Goal: Task Accomplishment & Management: Manage account settings

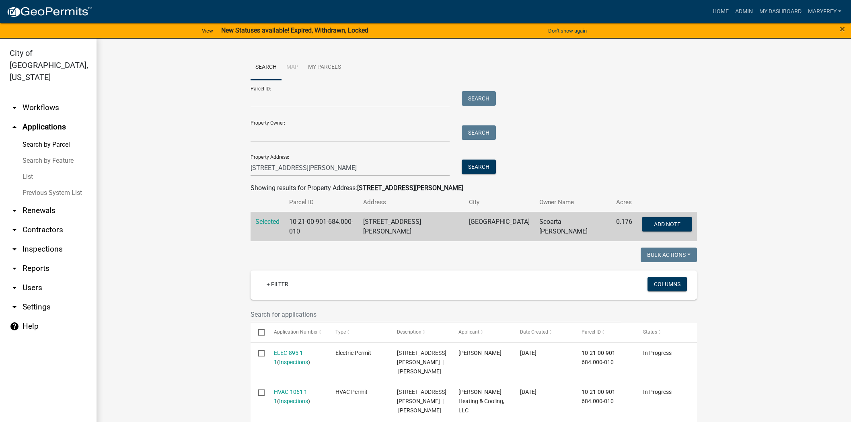
scroll to position [10, 0]
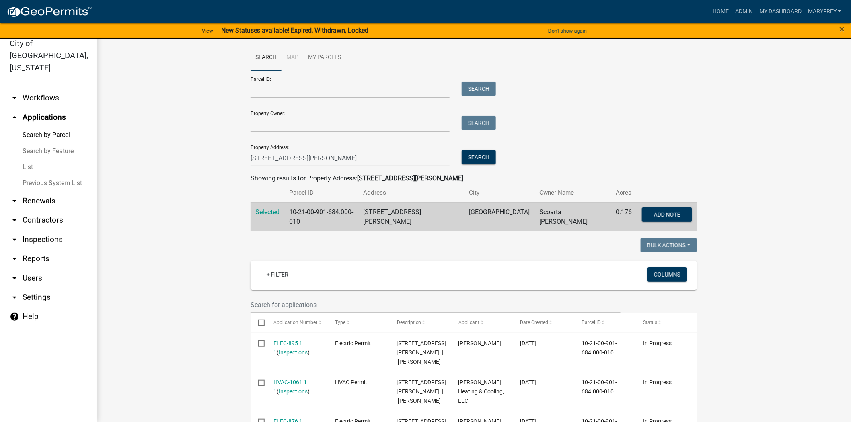
click at [54, 88] on link "arrow_drop_down Workflows" at bounding box center [48, 97] width 96 height 19
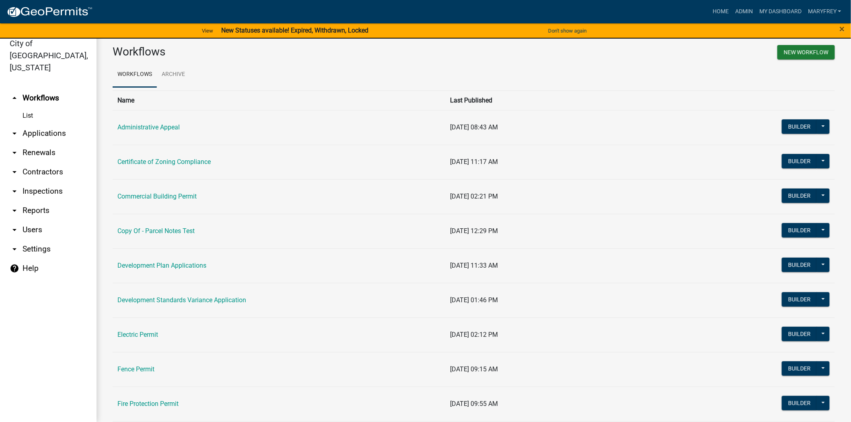
click at [49, 182] on link "arrow_drop_down Inspections" at bounding box center [48, 191] width 96 height 19
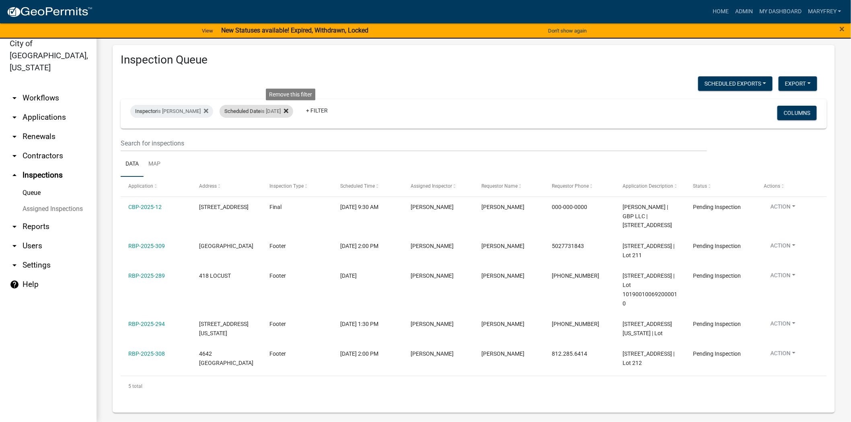
click at [288, 111] on icon at bounding box center [286, 111] width 4 height 6
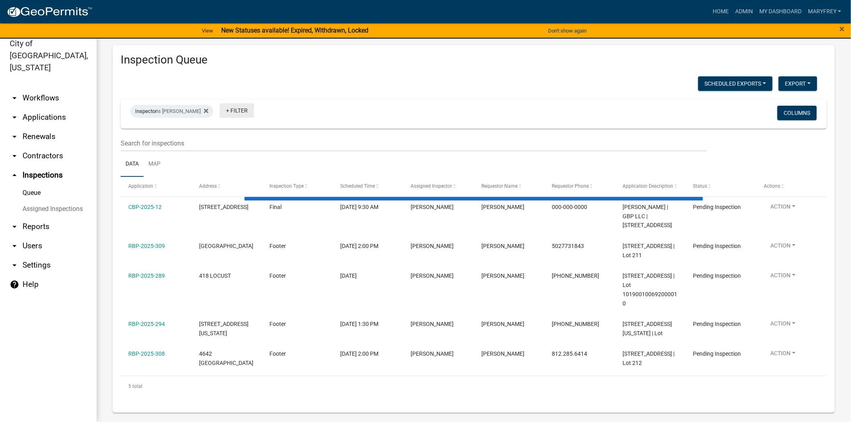
click at [222, 109] on link "+ Filter" at bounding box center [237, 110] width 35 height 14
select select "3: 100"
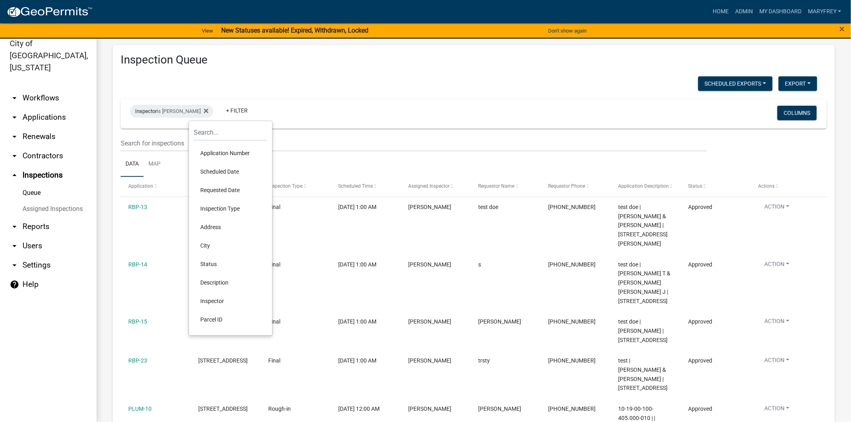
click at [217, 170] on li "Scheduled Date" at bounding box center [231, 171] width 74 height 18
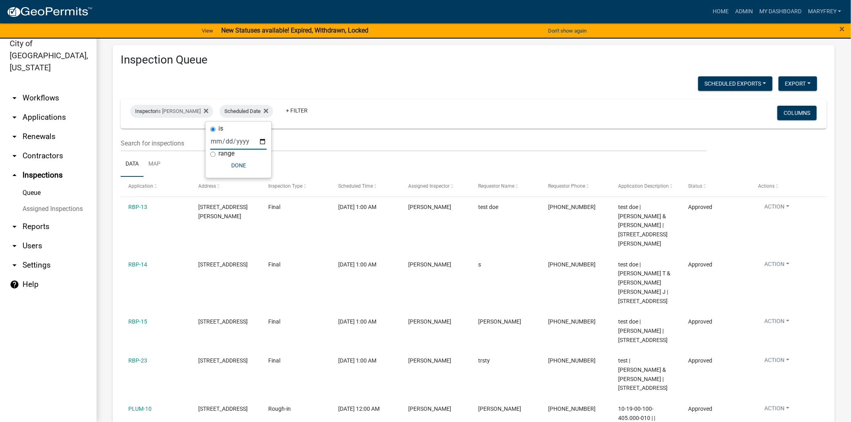
click at [258, 139] on input "date" at bounding box center [238, 141] width 56 height 16
type input "[DATE]"
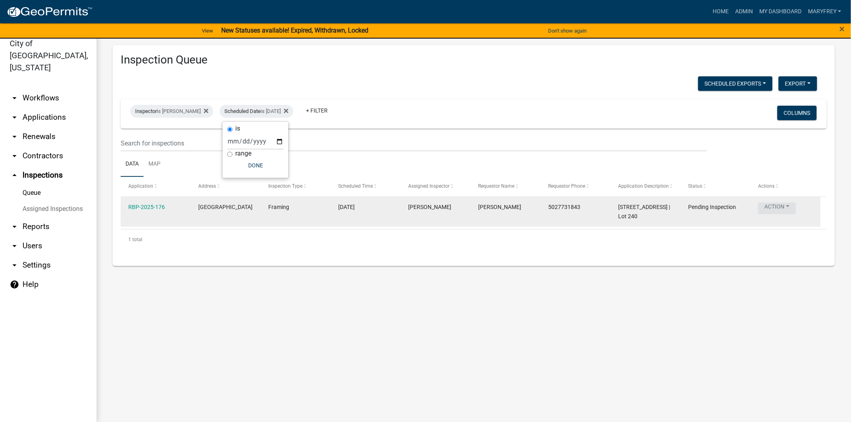
click at [788, 207] on button "Action" at bounding box center [777, 209] width 38 height 12
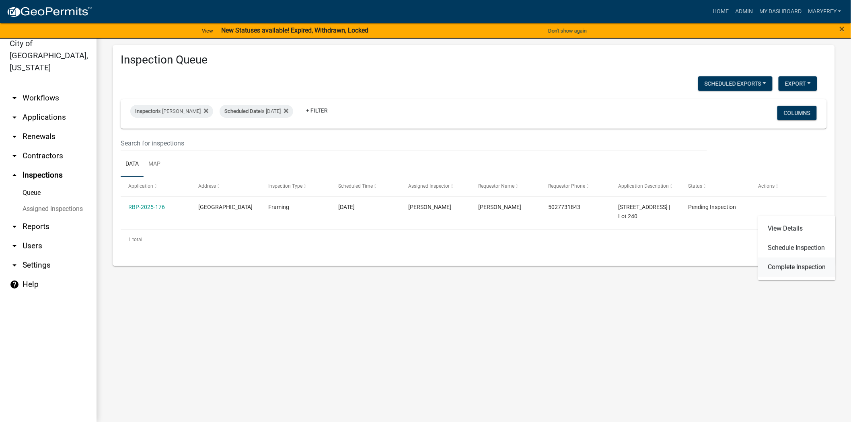
click at [788, 264] on link "Complete Inspection" at bounding box center [796, 267] width 77 height 19
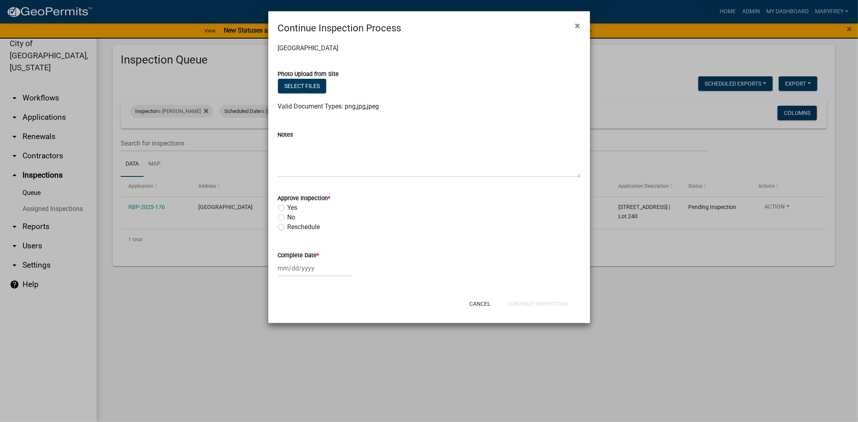
click at [287, 207] on label "Yes" at bounding box center [292, 208] width 10 height 10
click at [287, 207] on input "Yes" at bounding box center [289, 205] width 5 height 5
radio input "true"
click at [328, 267] on div at bounding box center [315, 268] width 74 height 16
select select "8"
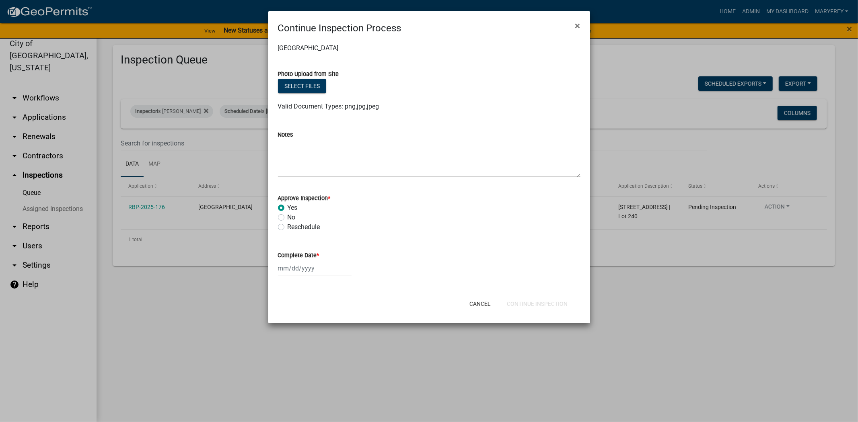
select select "2025"
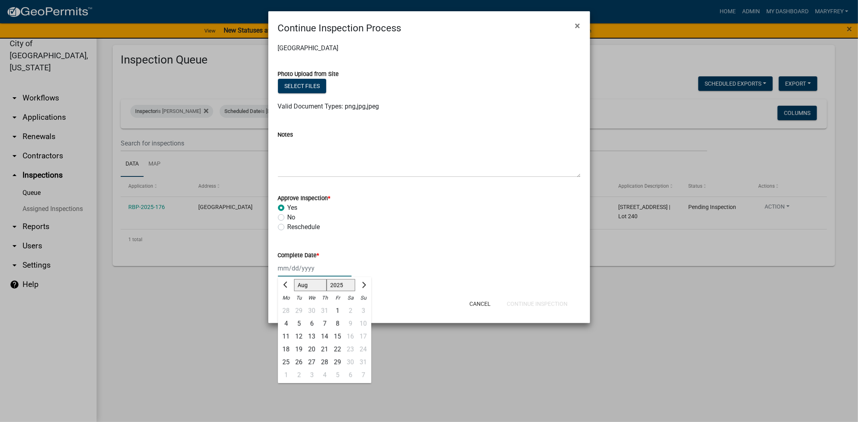
click at [325, 270] on input "Complete Date *" at bounding box center [315, 268] width 74 height 16
click at [325, 265] on input "Complete Date *" at bounding box center [315, 268] width 74 height 16
click at [338, 347] on div "22" at bounding box center [337, 349] width 13 height 13
type input "[DATE]"
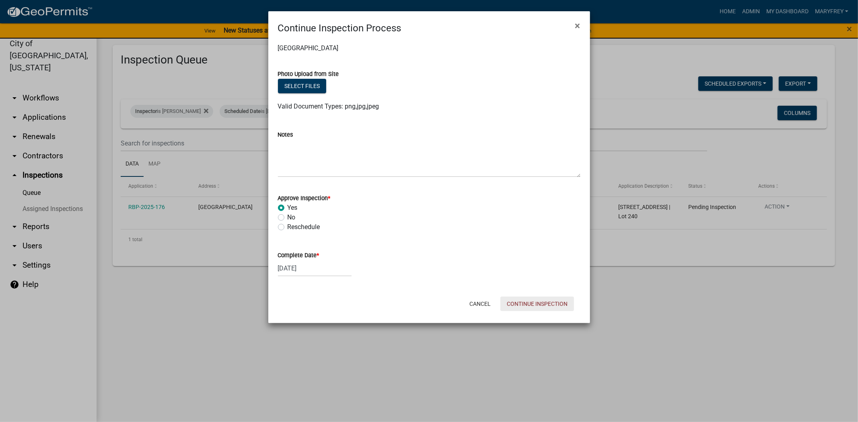
click at [536, 304] on button "Continue Inspection" at bounding box center [537, 304] width 74 height 14
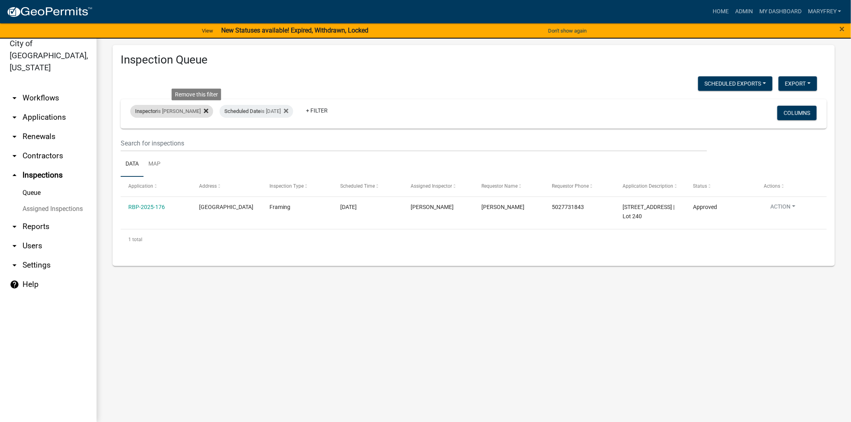
click at [204, 113] on icon at bounding box center [206, 111] width 4 height 4
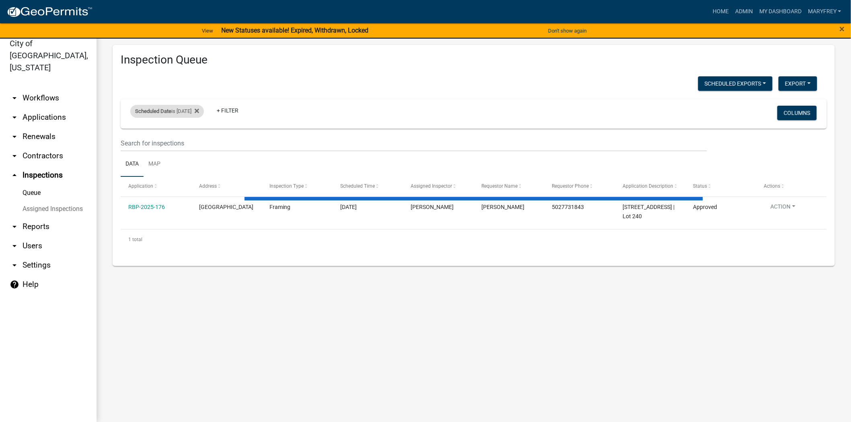
select select "3: 100"
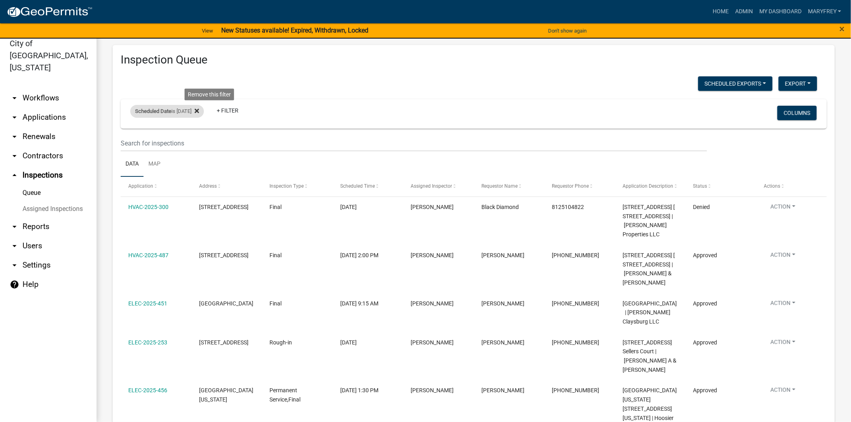
click at [199, 113] on icon at bounding box center [197, 111] width 4 height 6
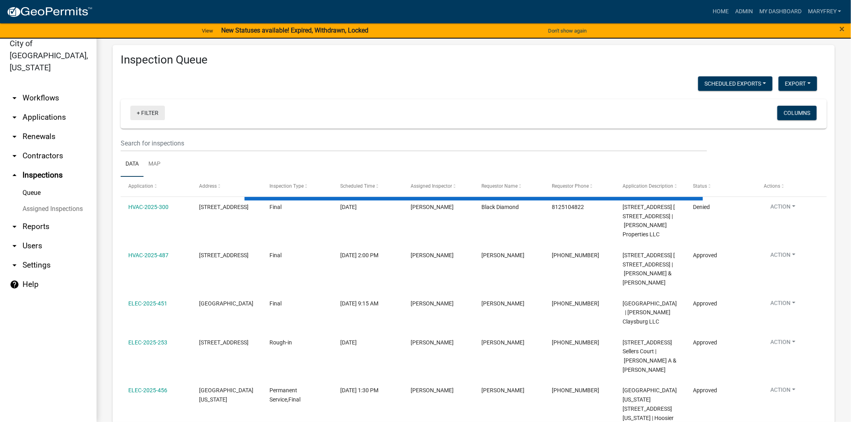
click at [139, 114] on link "+ Filter" at bounding box center [147, 113] width 35 height 14
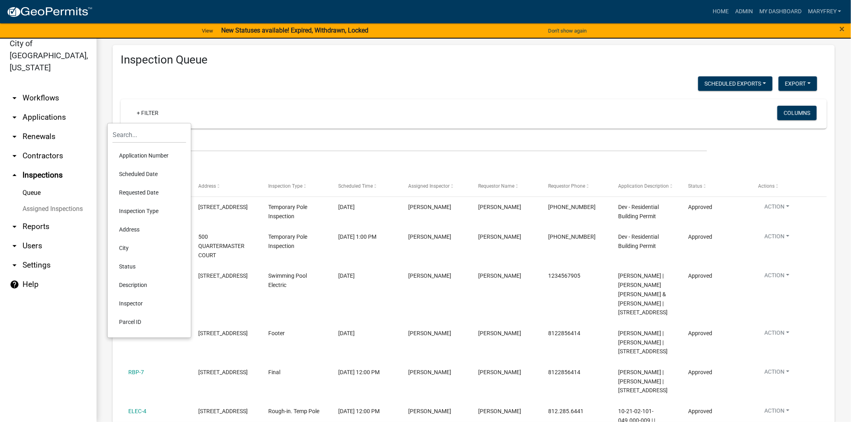
click at [145, 175] on li "Scheduled Date" at bounding box center [150, 174] width 74 height 18
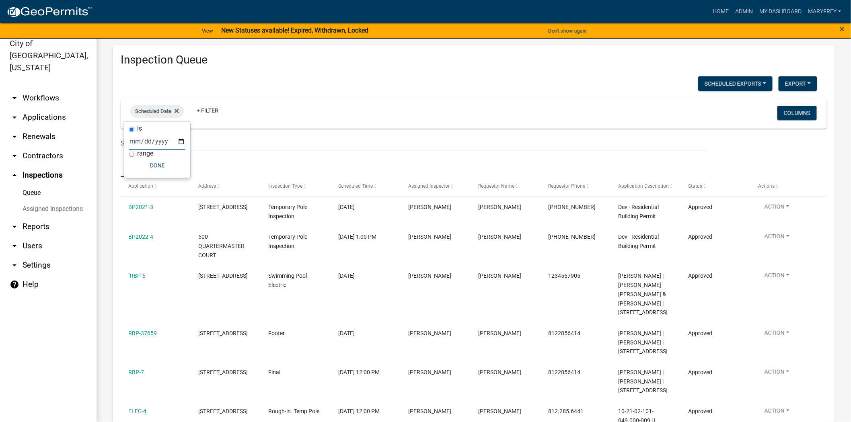
click at [179, 138] on input "date" at bounding box center [157, 141] width 56 height 16
type input "[DATE]"
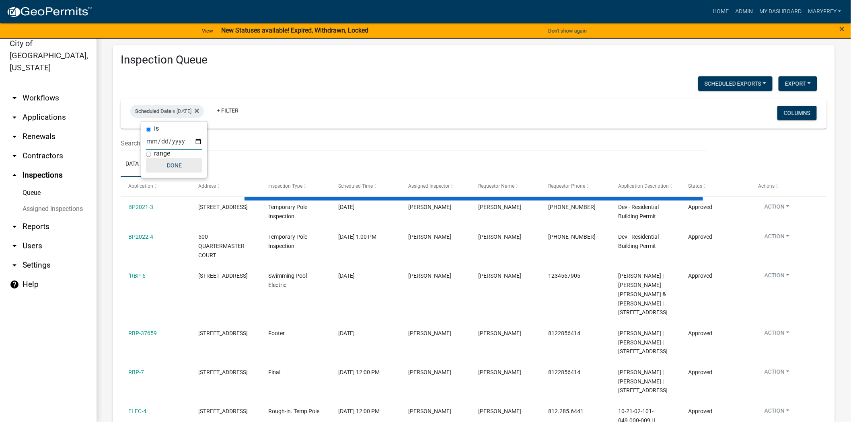
click at [173, 161] on button "Done" at bounding box center [174, 165] width 56 height 14
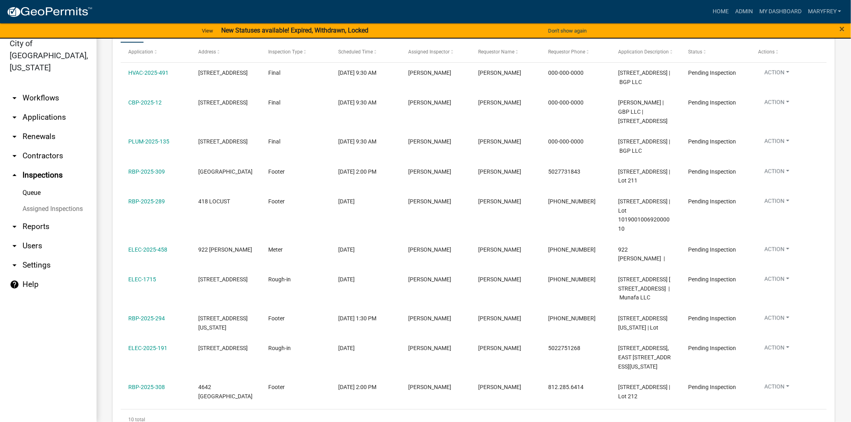
scroll to position [133, 0]
click at [35, 166] on link "arrow_drop_up Inspections" at bounding box center [48, 175] width 96 height 19
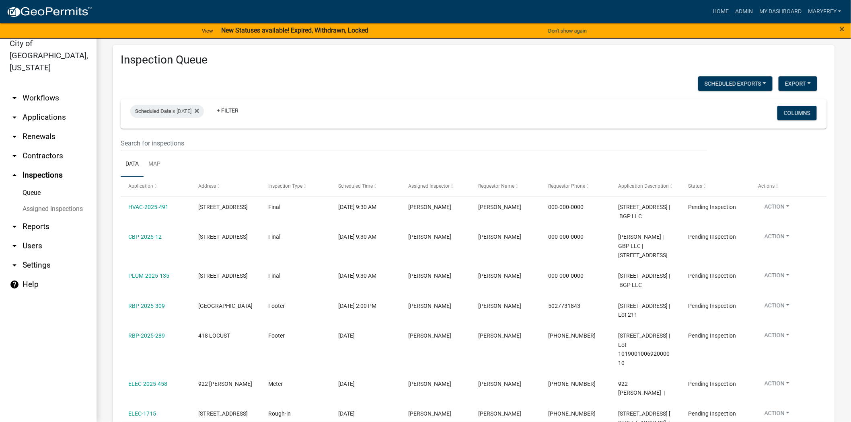
click at [40, 108] on link "arrow_drop_down Applications" at bounding box center [48, 117] width 96 height 19
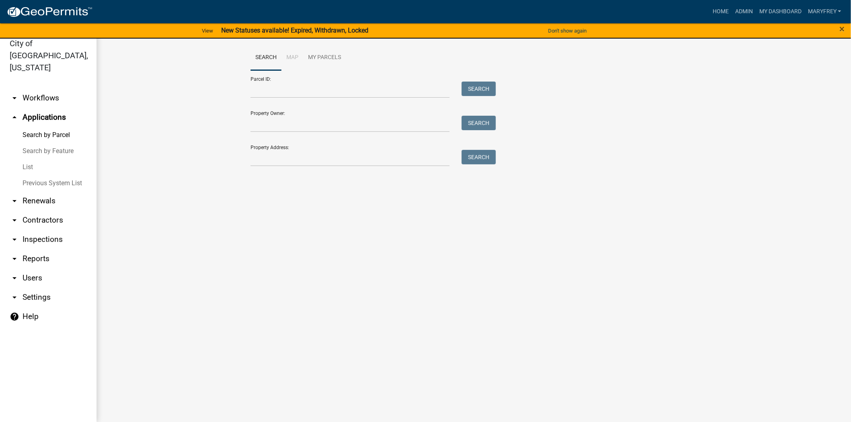
click at [42, 88] on link "arrow_drop_down Workflows" at bounding box center [48, 97] width 96 height 19
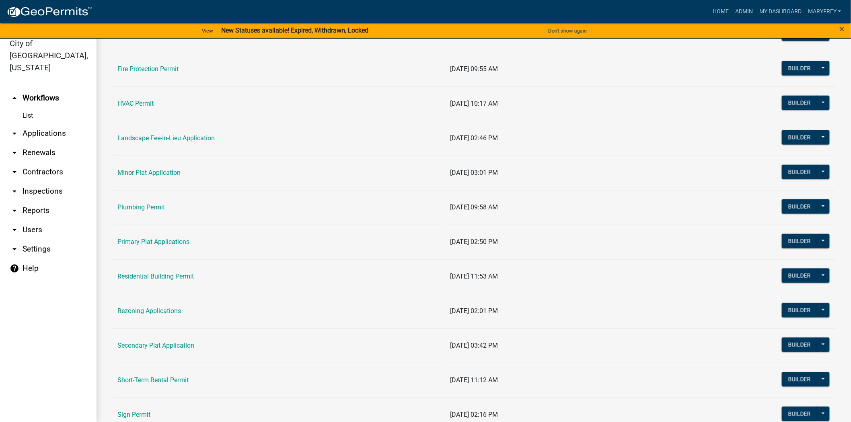
scroll to position [344, 0]
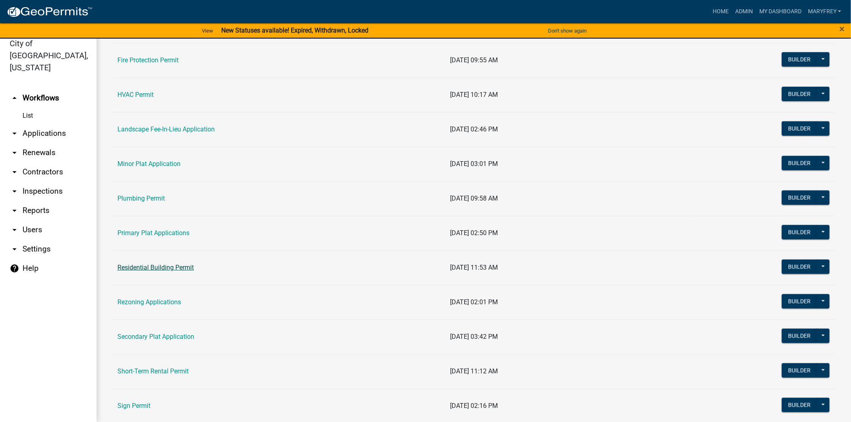
click at [152, 271] on link "Residential Building Permit" at bounding box center [155, 268] width 76 height 8
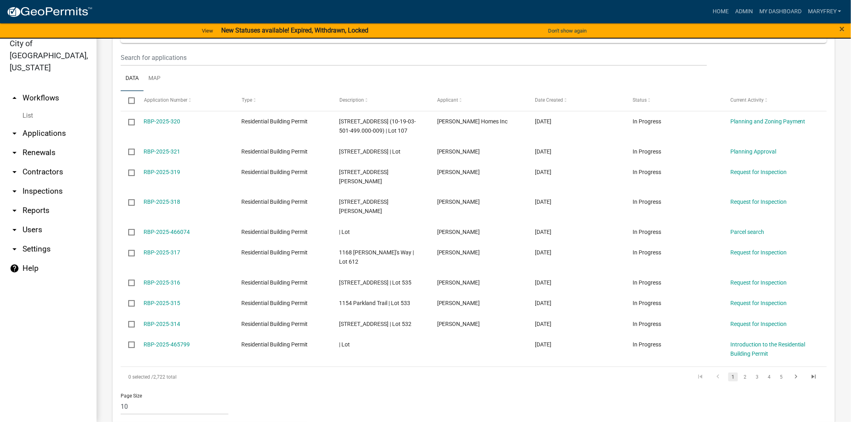
scroll to position [658, 0]
click at [141, 57] on input "text" at bounding box center [414, 56] width 586 height 16
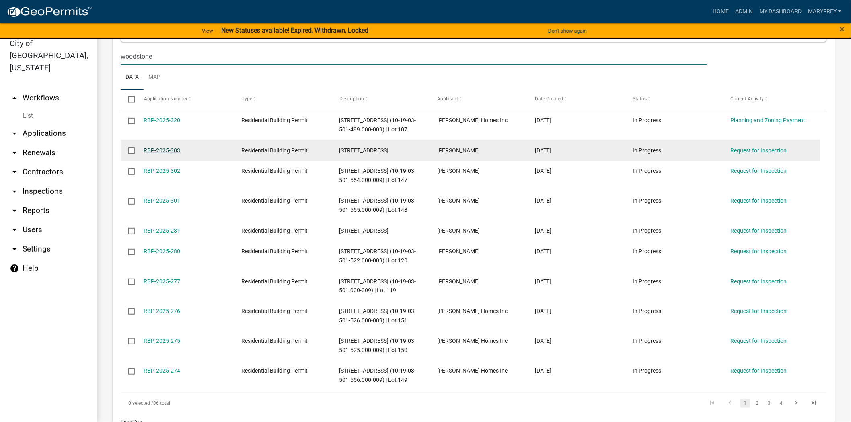
type input "woodstone"
click at [166, 154] on link "RBP-2025-303" at bounding box center [162, 150] width 37 height 6
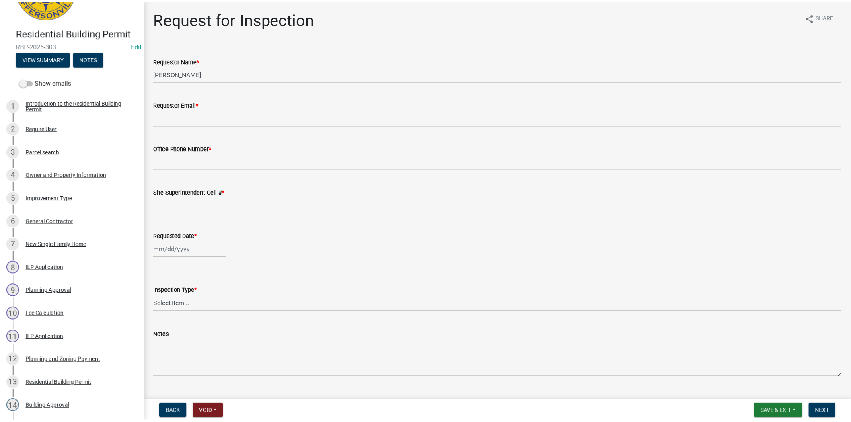
scroll to position [68, 0]
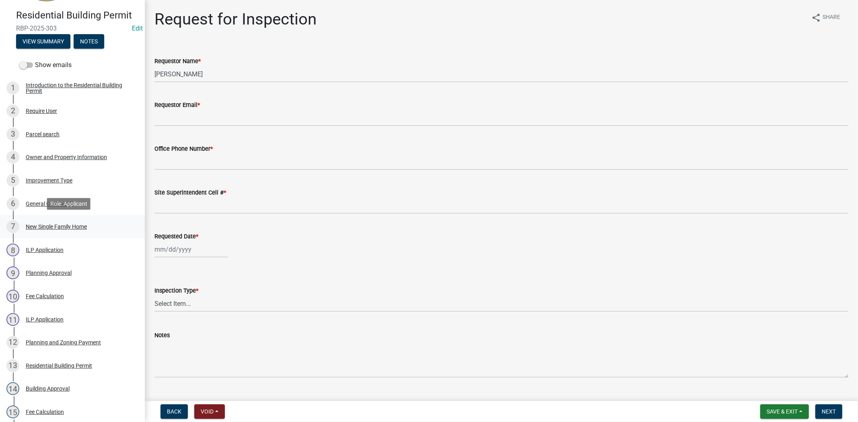
click at [63, 225] on div "New Single Family Home" at bounding box center [56, 227] width 61 height 6
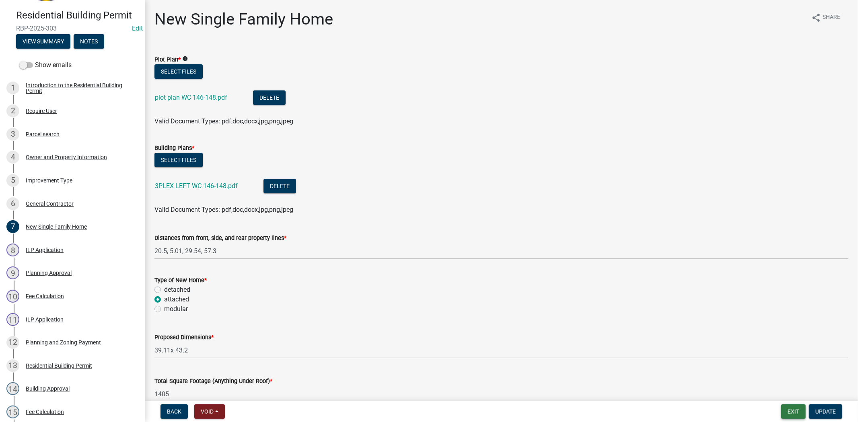
click at [786, 410] on button "Exit" at bounding box center [793, 411] width 25 height 14
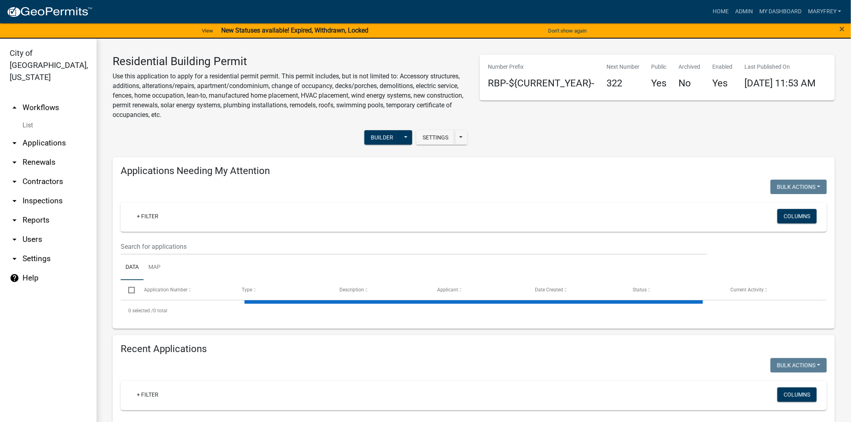
click at [39, 133] on link "arrow_drop_down Applications" at bounding box center [48, 142] width 96 height 19
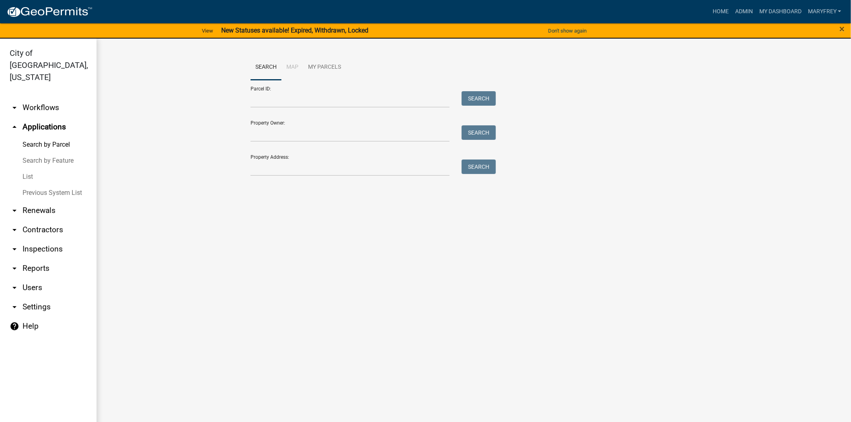
click at [37, 240] on link "arrow_drop_down Inspections" at bounding box center [48, 249] width 96 height 19
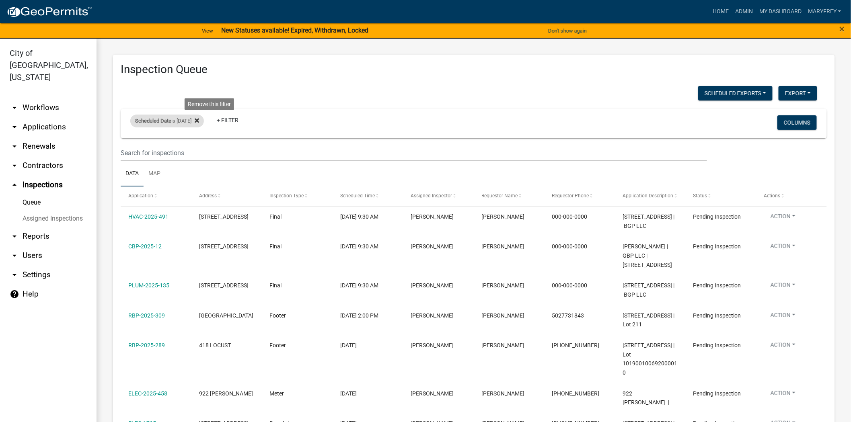
click at [199, 121] on icon at bounding box center [197, 121] width 4 height 4
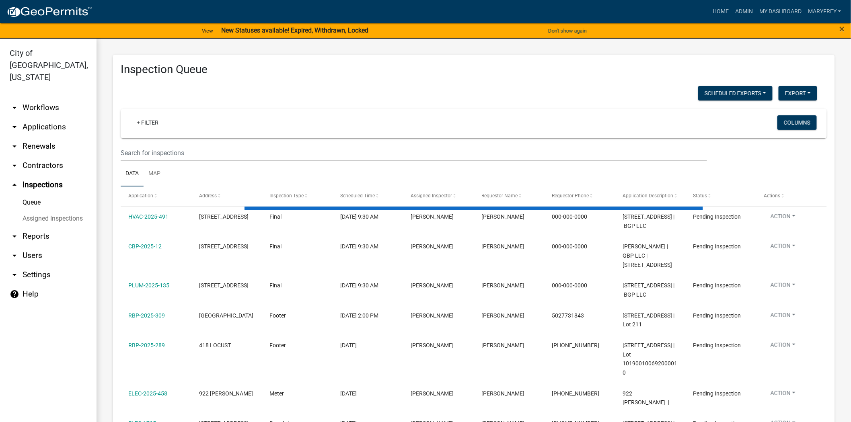
select select "3: 100"
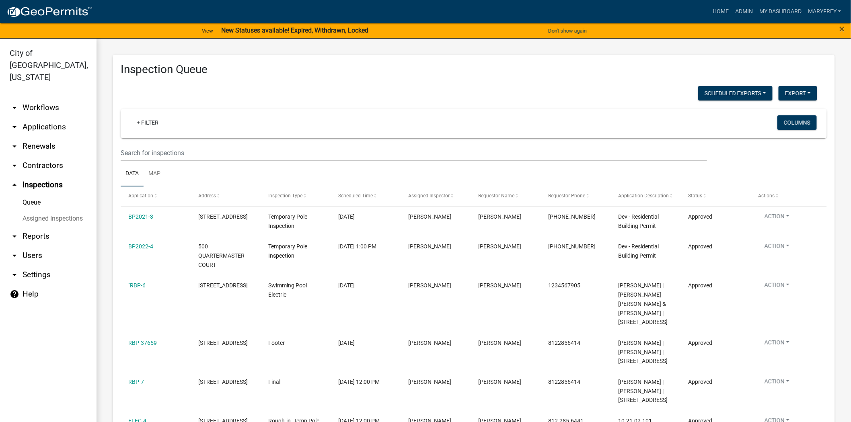
click at [46, 117] on link "arrow_drop_down Applications" at bounding box center [48, 126] width 96 height 19
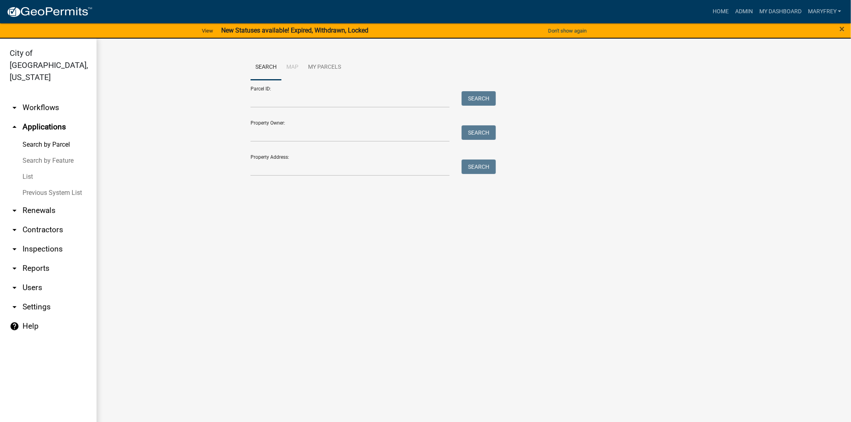
click at [45, 98] on link "arrow_drop_down Workflows" at bounding box center [48, 107] width 96 height 19
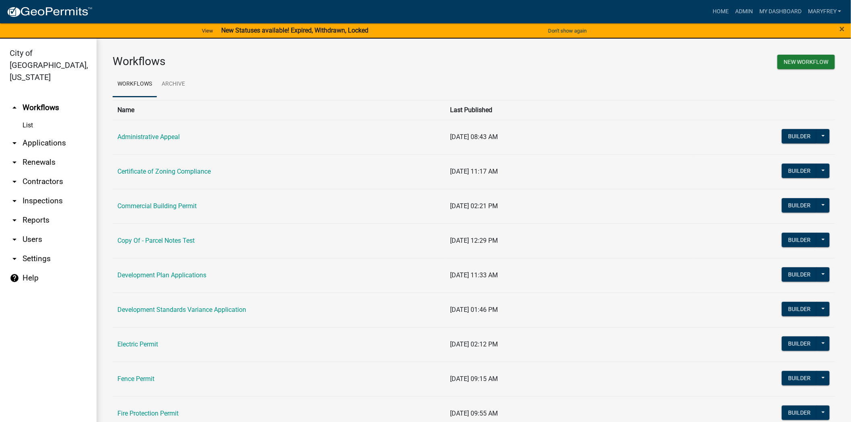
click at [49, 191] on link "arrow_drop_down Inspections" at bounding box center [48, 200] width 96 height 19
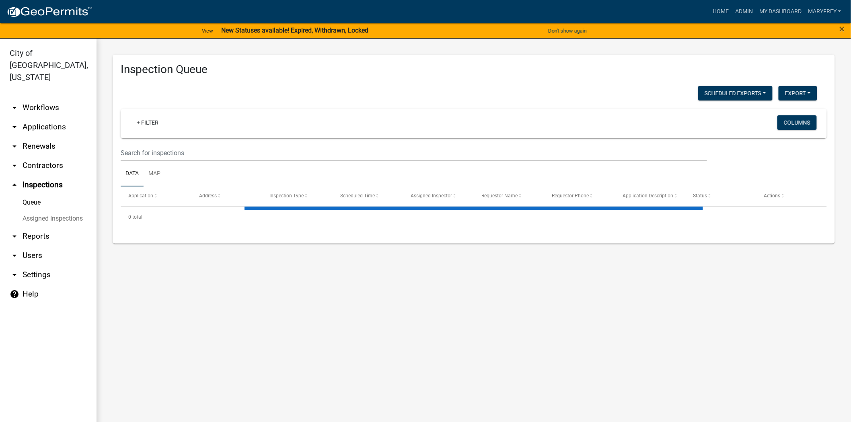
select select "3: 100"
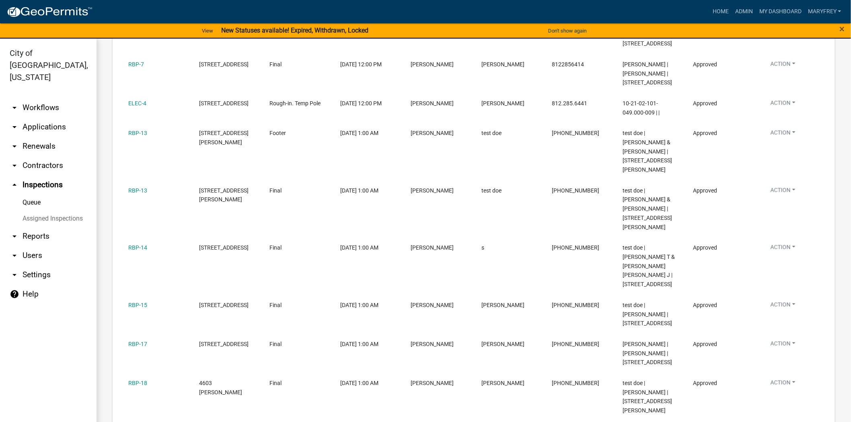
scroll to position [322, 0]
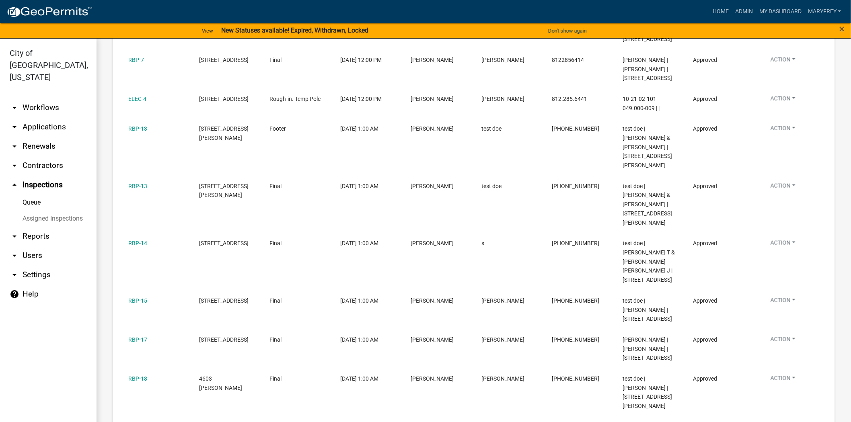
drag, startPoint x: 838, startPoint y: 102, endPoint x: 833, endPoint y: 134, distance: 32.9
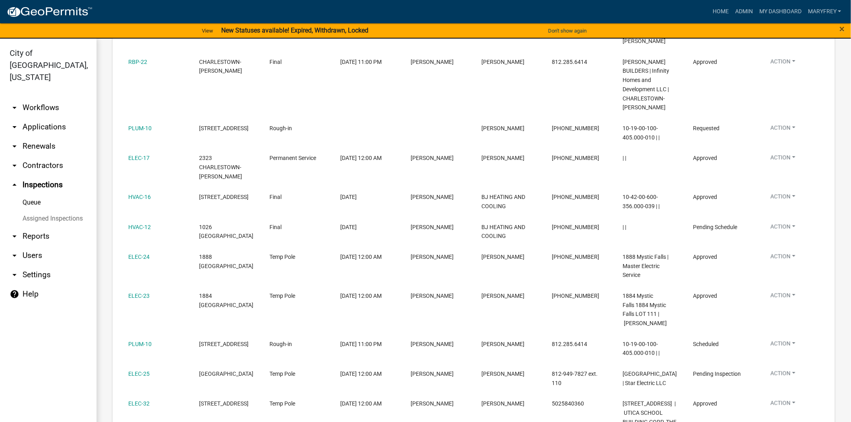
scroll to position [1823, 0]
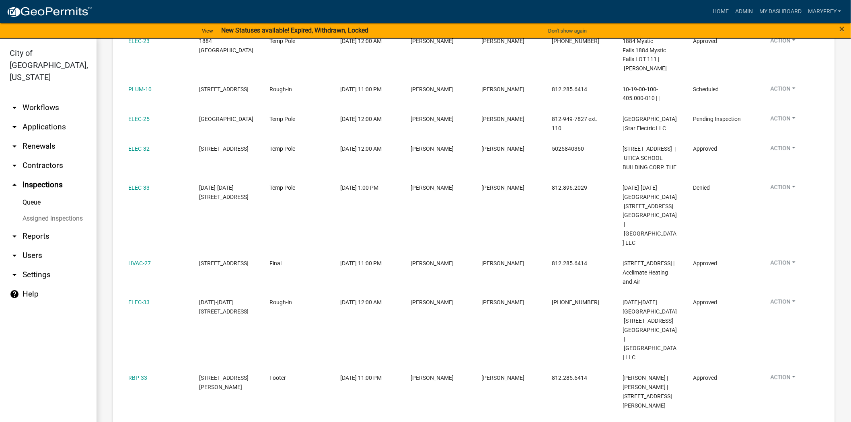
click at [43, 98] on link "arrow_drop_down Workflows" at bounding box center [48, 107] width 96 height 19
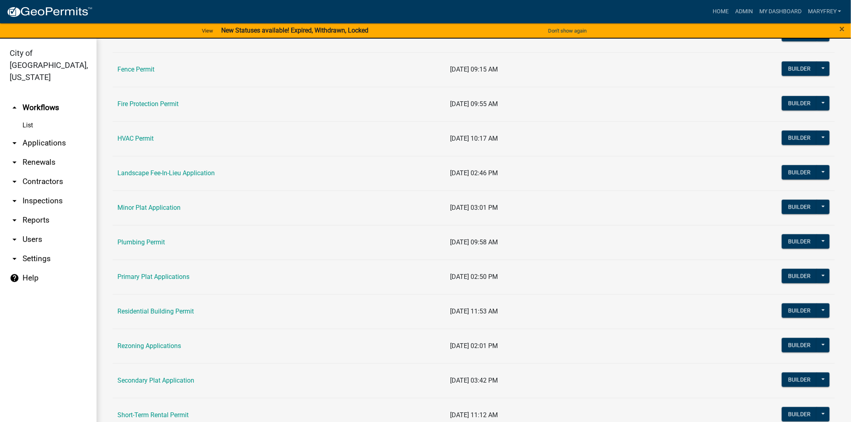
scroll to position [316, 0]
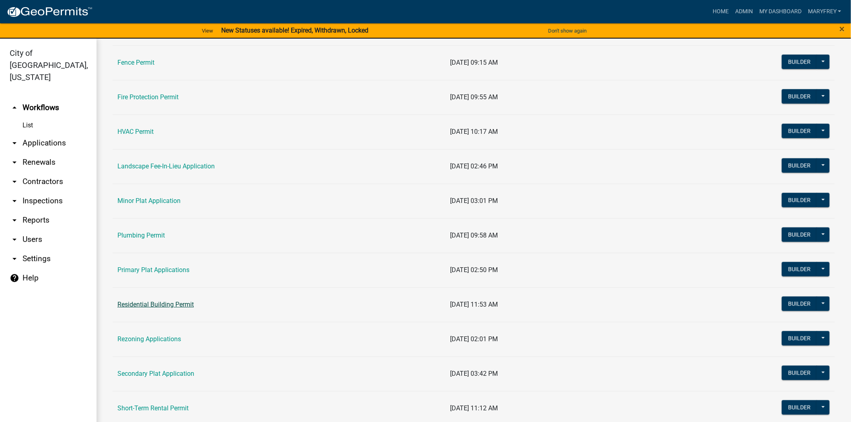
click at [148, 305] on link "Residential Building Permit" at bounding box center [155, 305] width 76 height 8
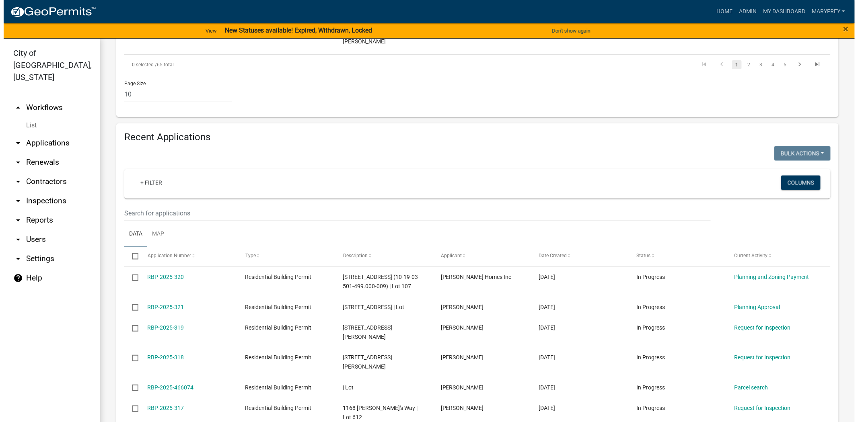
scroll to position [528, 0]
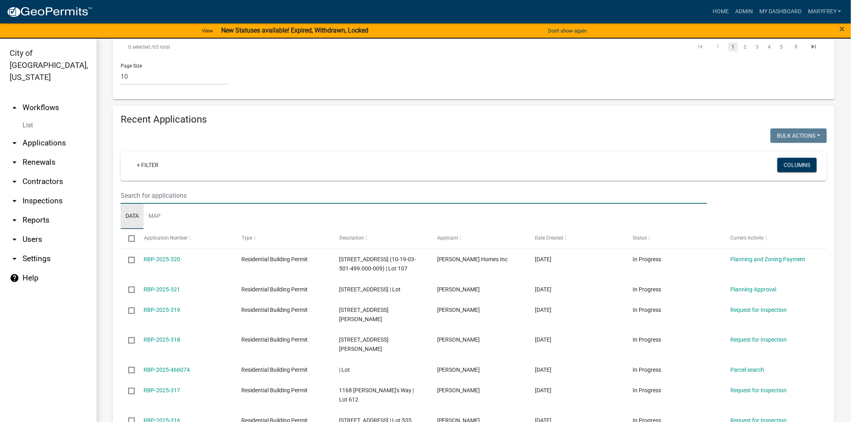
click at [125, 194] on input "text" at bounding box center [414, 195] width 586 height 16
type input "104"
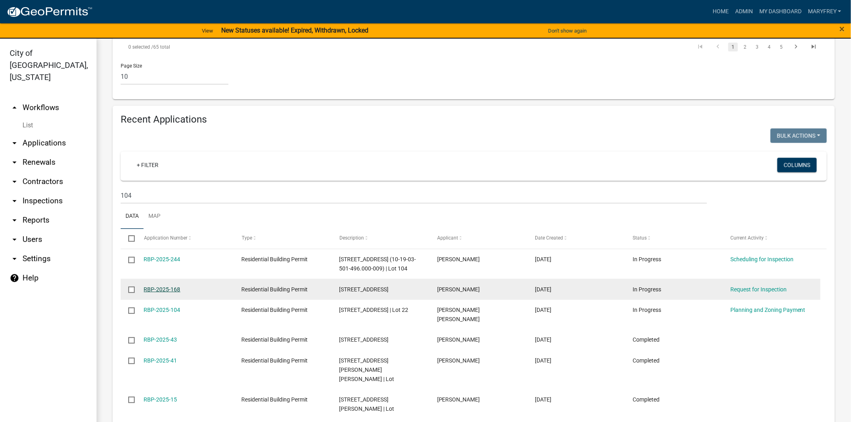
click at [162, 289] on link "RBP-2025-168" at bounding box center [162, 289] width 37 height 6
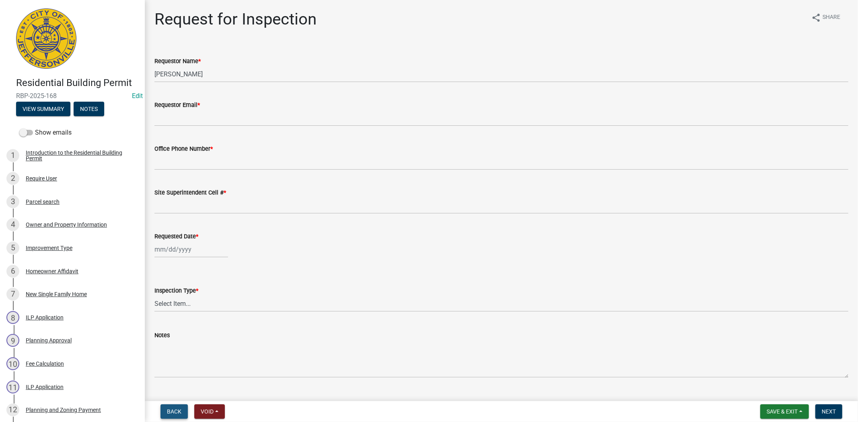
click at [174, 414] on span "Back" at bounding box center [174, 411] width 14 height 6
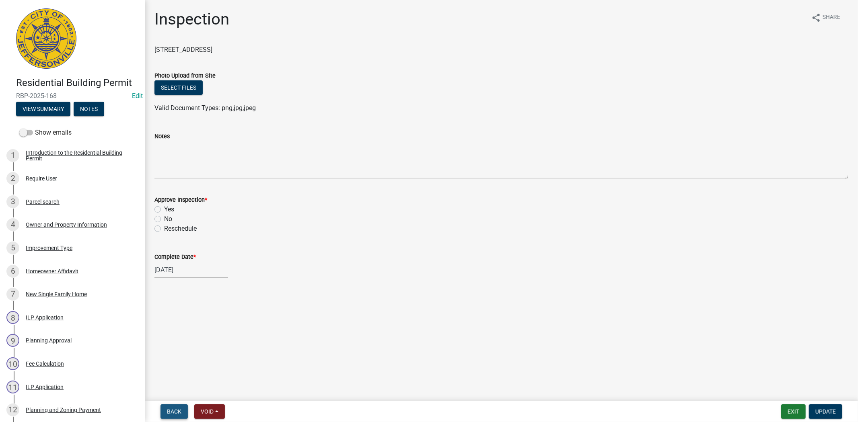
click at [174, 414] on span "Back" at bounding box center [174, 411] width 14 height 6
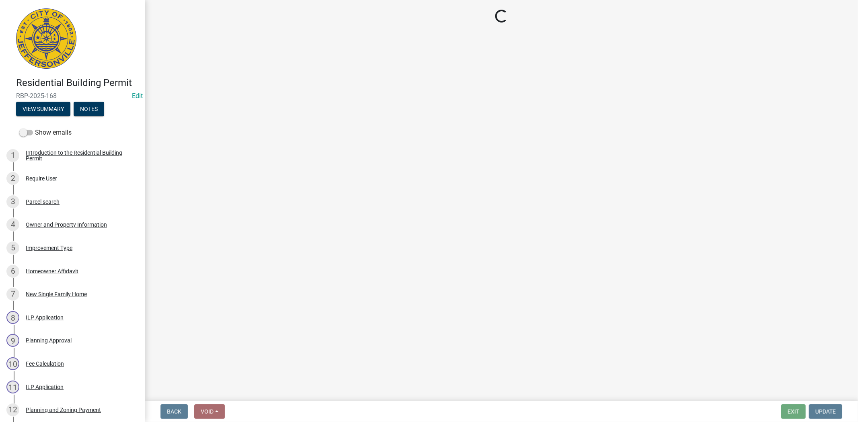
select select "fdb3bcc6-ce93-4663-8a18-5c08884dd177"
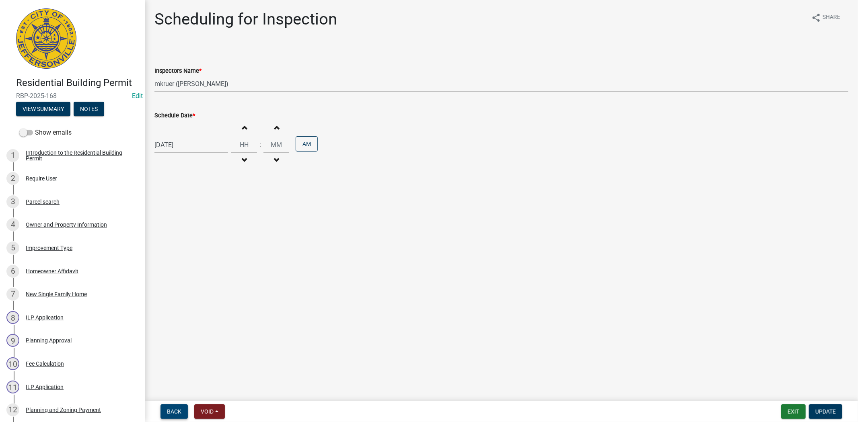
click at [174, 414] on span "Back" at bounding box center [174, 411] width 14 height 6
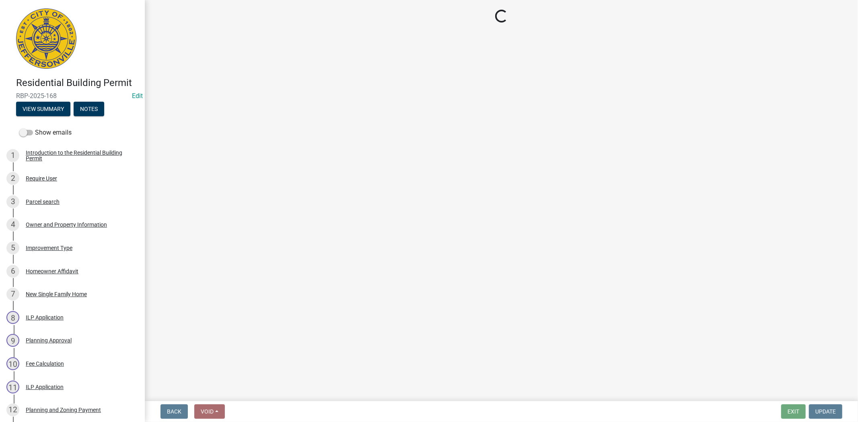
select select "cf00f61e-4b77-4892-83dd-df63e4708b2f"
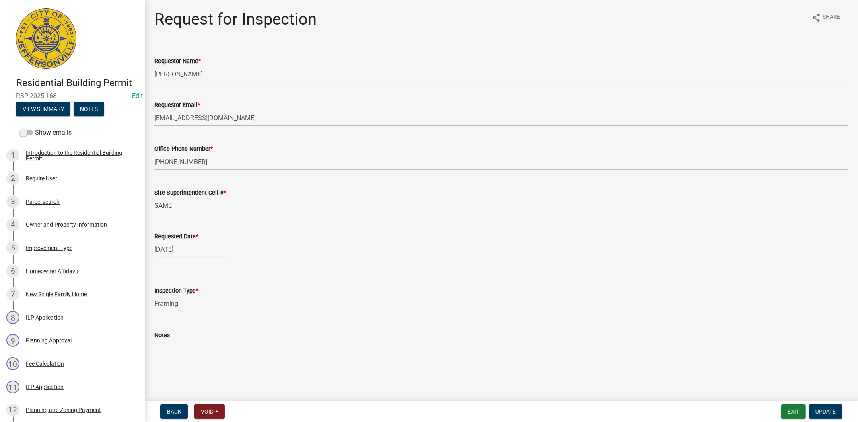
scroll to position [17, 0]
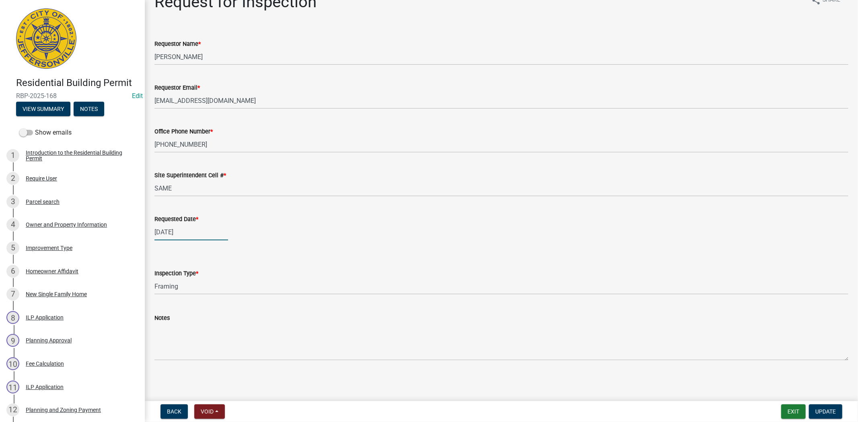
click at [200, 234] on div "[DATE]" at bounding box center [191, 232] width 74 height 16
select select "7"
select select "2025"
click at [240, 250] on span "Next month" at bounding box center [239, 249] width 6 height 6
select select "8"
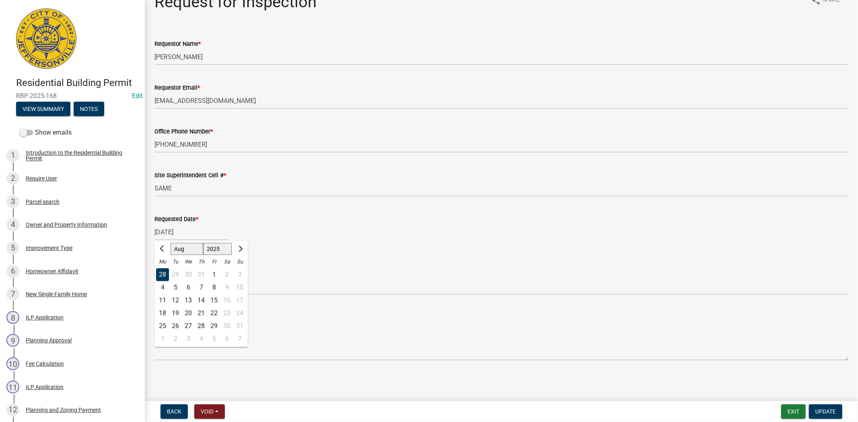
click at [163, 324] on div "25" at bounding box center [162, 326] width 13 height 13
type input "[DATE]"
click at [820, 408] on span "Update" at bounding box center [825, 411] width 21 height 6
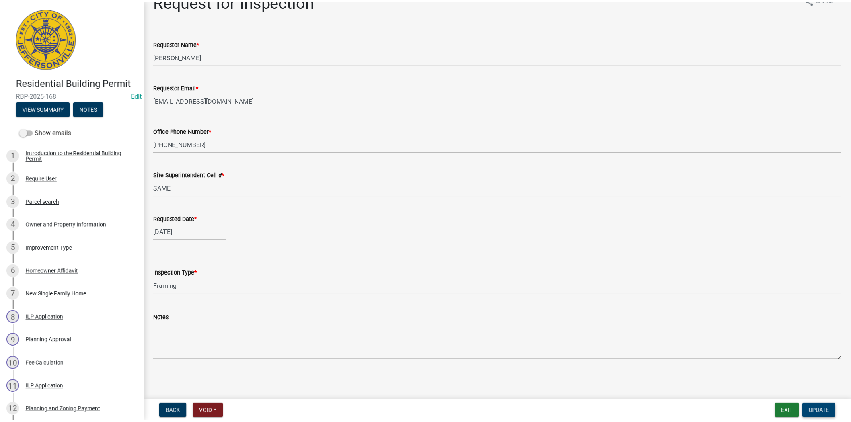
scroll to position [0, 0]
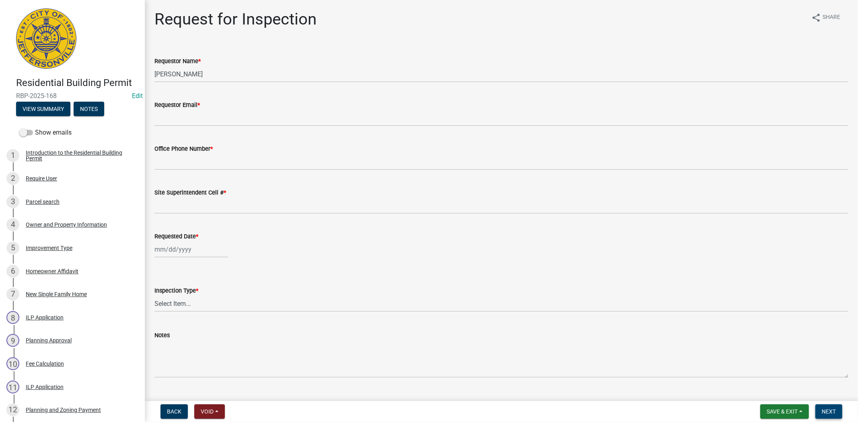
click at [829, 412] on span "Next" at bounding box center [828, 411] width 14 height 6
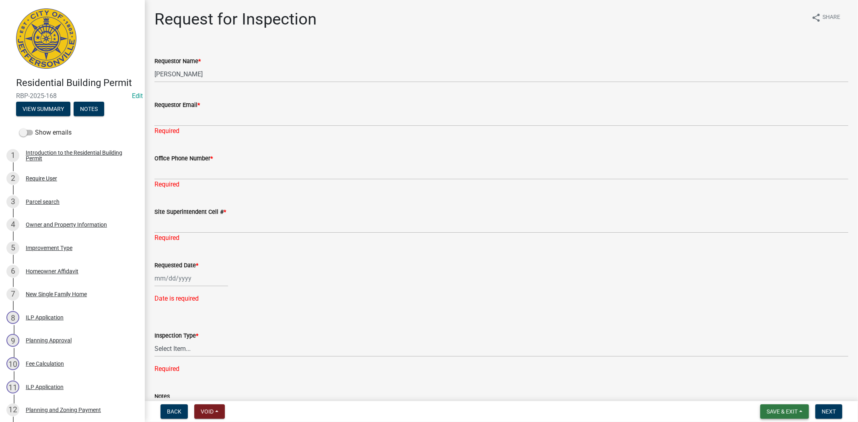
click at [785, 415] on button "Save & Exit" at bounding box center [784, 411] width 49 height 14
click at [775, 395] on button "Save & Exit" at bounding box center [776, 390] width 64 height 19
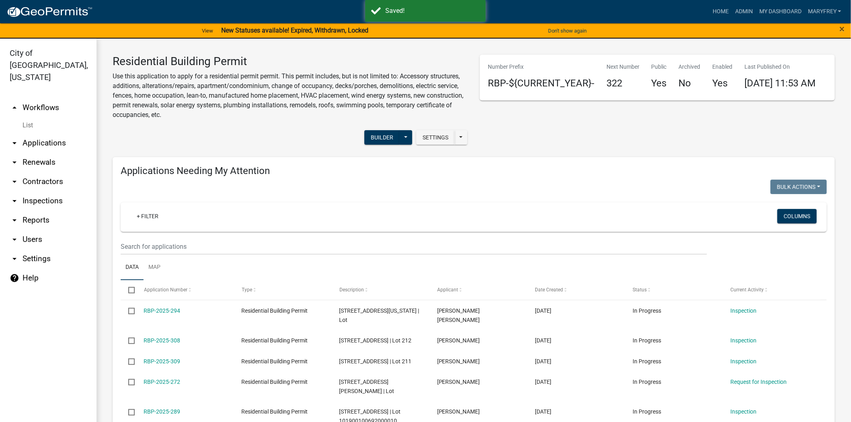
click at [43, 191] on link "arrow_drop_down Inspections" at bounding box center [48, 200] width 96 height 19
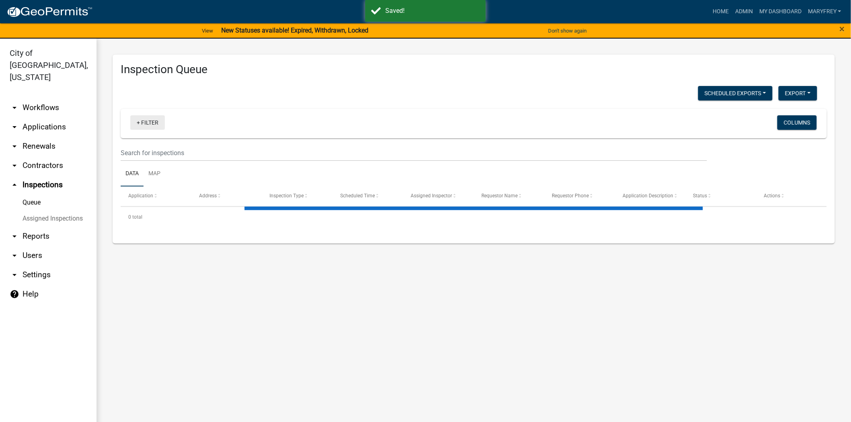
click at [138, 120] on link "+ Filter" at bounding box center [147, 122] width 35 height 14
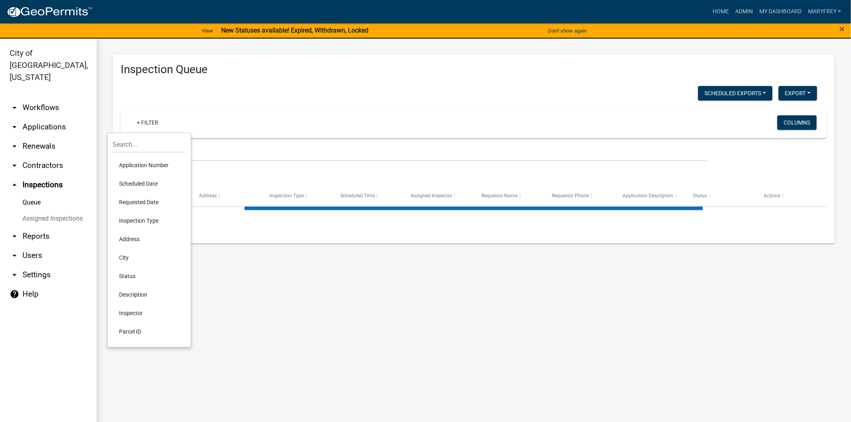
click at [143, 180] on li "Scheduled Date" at bounding box center [150, 183] width 74 height 18
select select "3: 100"
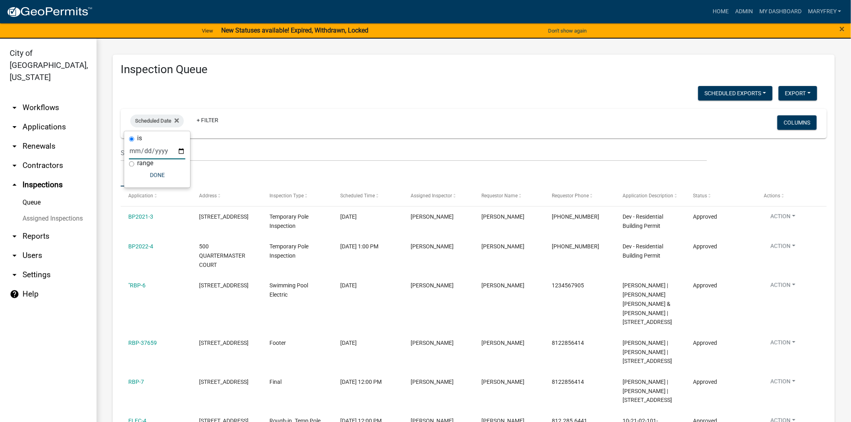
click at [182, 151] on input "date" at bounding box center [157, 151] width 56 height 16
type input "[DATE]"
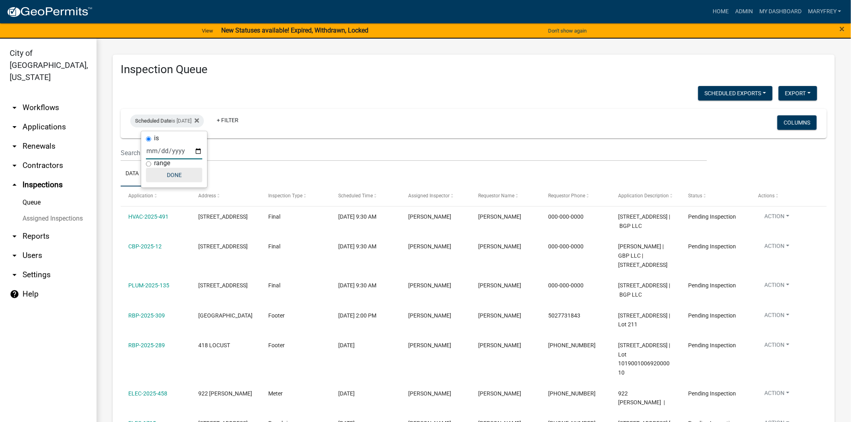
click at [175, 174] on button "Done" at bounding box center [174, 175] width 56 height 14
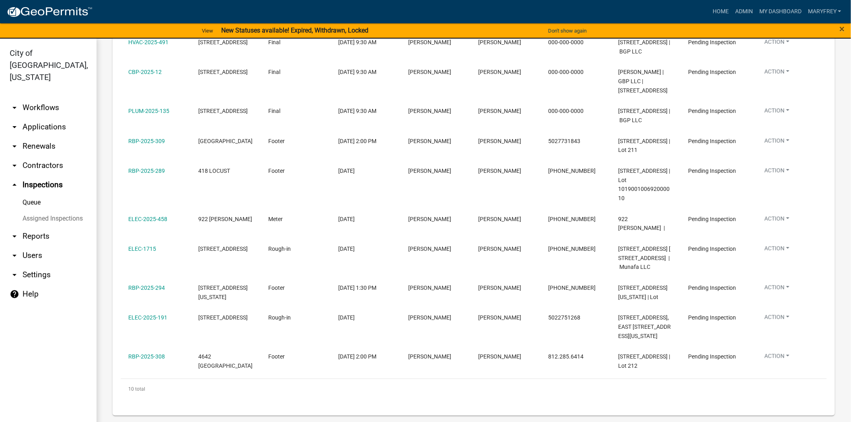
scroll to position [256, 0]
click at [32, 98] on link "arrow_drop_down Workflows" at bounding box center [48, 107] width 96 height 19
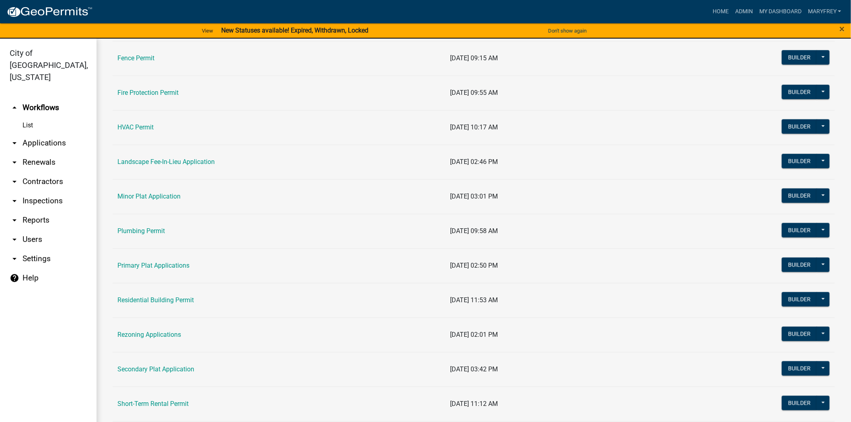
scroll to position [326, 0]
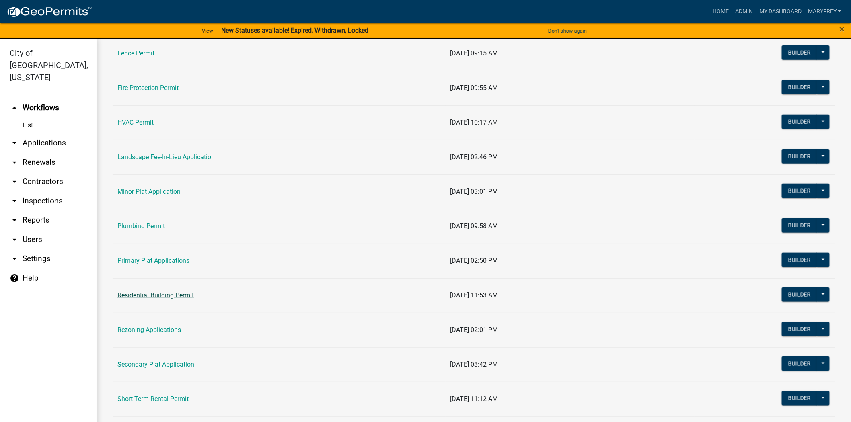
click at [145, 293] on link "Residential Building Permit" at bounding box center [155, 295] width 76 height 8
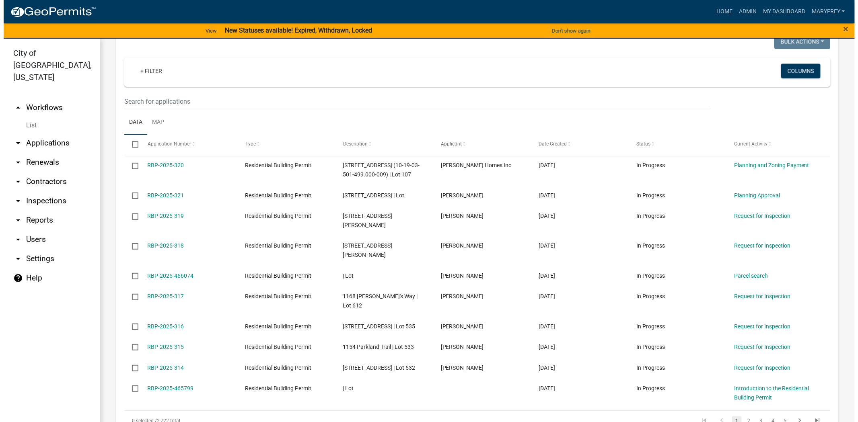
scroll to position [653, 0]
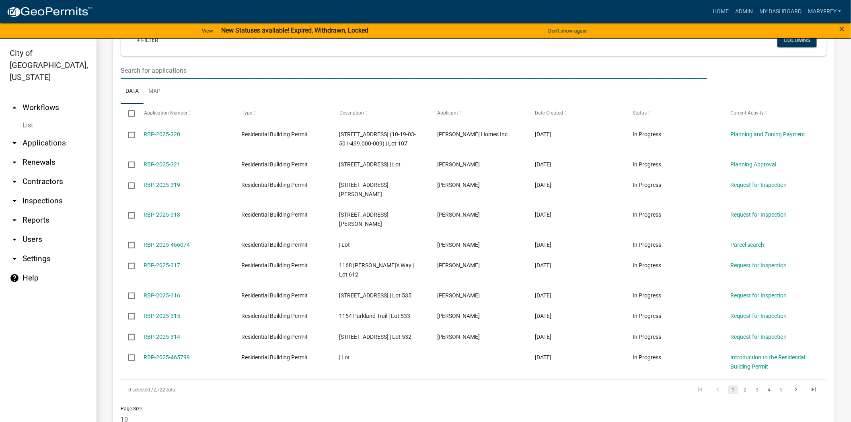
click at [134, 72] on input "text" at bounding box center [414, 70] width 586 height 16
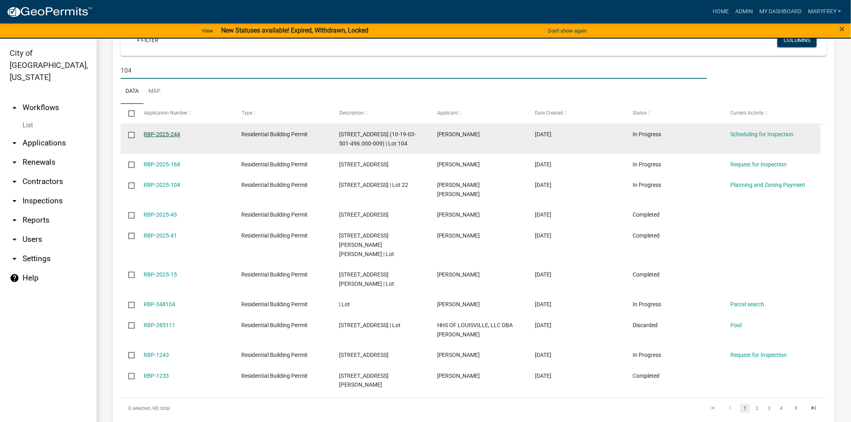
type input "104"
click at [158, 134] on link "RBP-2025-244" at bounding box center [162, 134] width 37 height 6
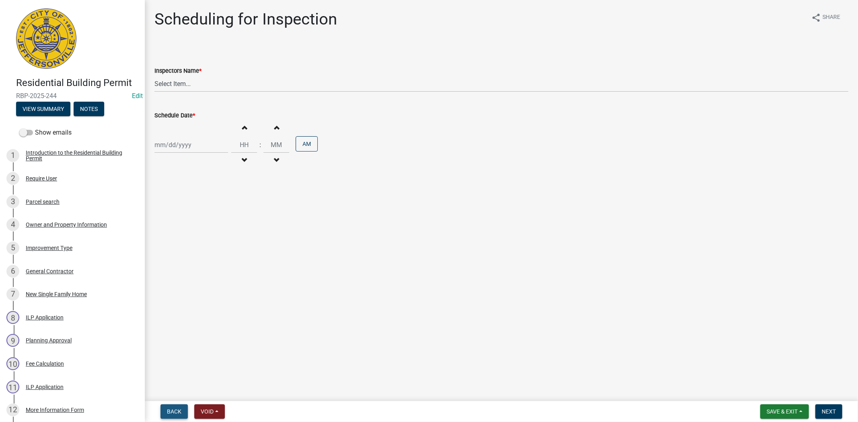
click at [172, 407] on button "Back" at bounding box center [173, 411] width 27 height 14
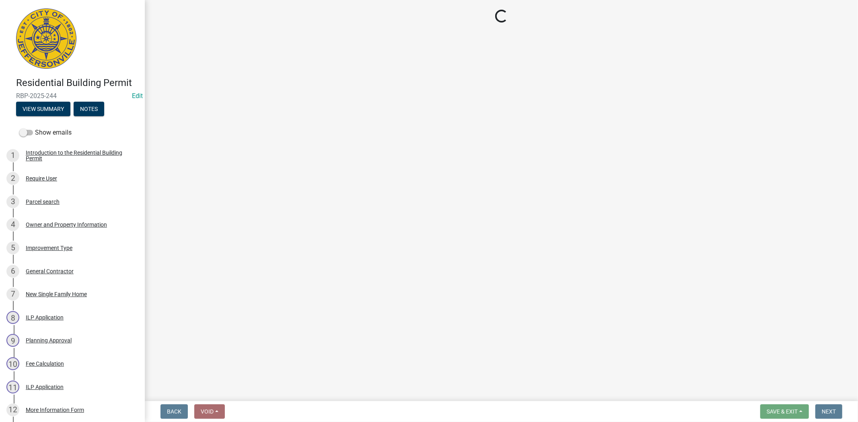
select select "cf00f61e-4b77-4892-83dd-df63e4708b2f"
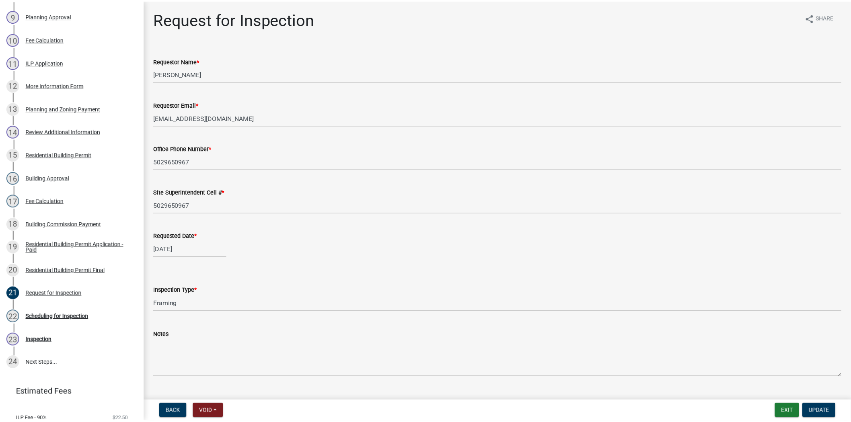
scroll to position [329, 0]
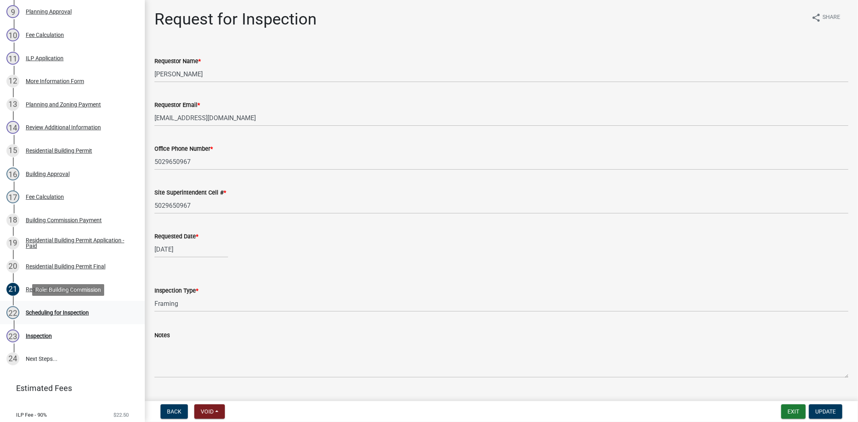
click at [67, 312] on div "Scheduling for Inspection" at bounding box center [57, 313] width 63 height 6
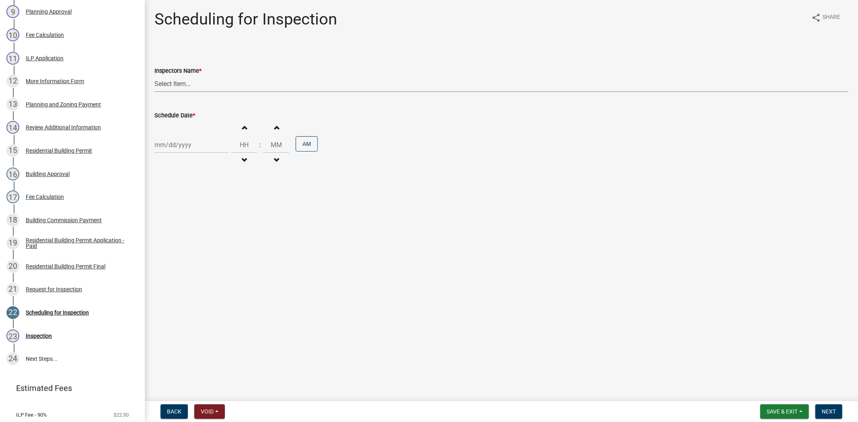
click at [178, 84] on select "Select Item... [PERSON_NAME] ([PERSON_NAME]) [PERSON_NAME] ([PERSON_NAME]) mkru…" at bounding box center [501, 84] width 694 height 16
select select "7b0b9f25-f402-4148-9522-9b9b34b3e885"
click at [154, 76] on select "Select Item... [PERSON_NAME] ([PERSON_NAME]) [PERSON_NAME] ([PERSON_NAME]) mkru…" at bounding box center [501, 84] width 694 height 16
click at [198, 144] on div at bounding box center [191, 145] width 74 height 16
select select "8"
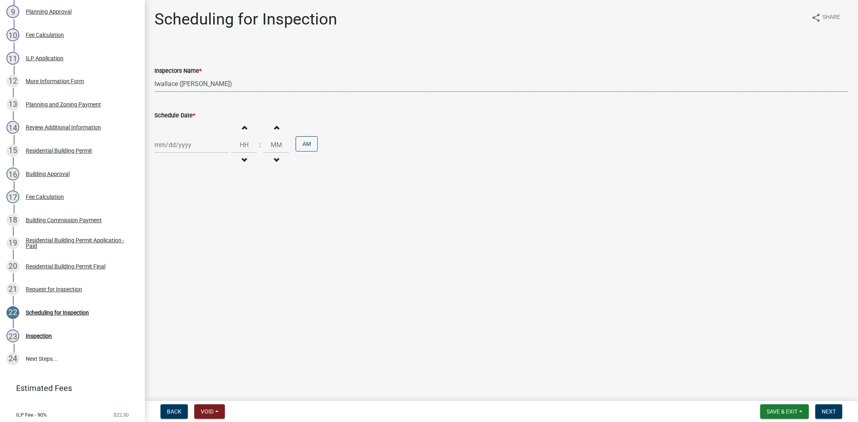
select select "2025"
click at [162, 238] on div "25" at bounding box center [162, 239] width 13 height 13
type input "[DATE]"
click at [833, 410] on span "Next" at bounding box center [828, 411] width 14 height 6
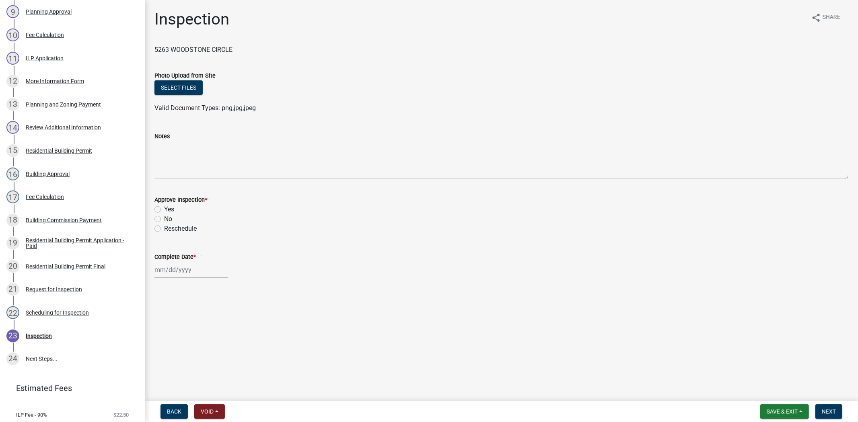
click at [829, 404] on wm-app "Residential Building Permit RBP-2025-244 Edit View Summary Notes Show emails 1 …" at bounding box center [429, 211] width 858 height 422
click at [826, 419] on nav "Back Void Withdraw Lock Expire Void Save & Exit Save Save & Exit Next" at bounding box center [501, 411] width 713 height 21
click at [783, 420] on nav "Back Void Withdraw Lock Expire Void Save & Exit Save Save & Exit Next" at bounding box center [501, 411] width 713 height 21
click at [778, 409] on span "Save & Exit" at bounding box center [781, 411] width 31 height 6
click at [771, 395] on button "Save & Exit" at bounding box center [776, 390] width 64 height 19
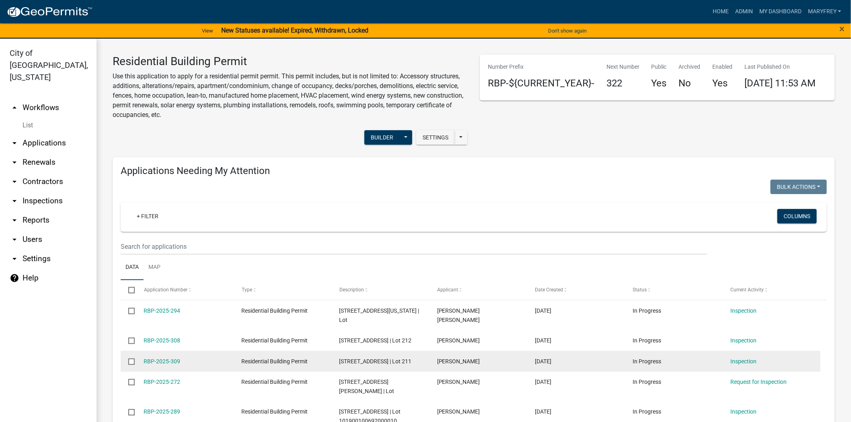
drag, startPoint x: 378, startPoint y: 370, endPoint x: 403, endPoint y: 378, distance: 26.2
click at [378, 365] on span "[STREET_ADDRESS] | Lot 211" at bounding box center [375, 361] width 72 height 6
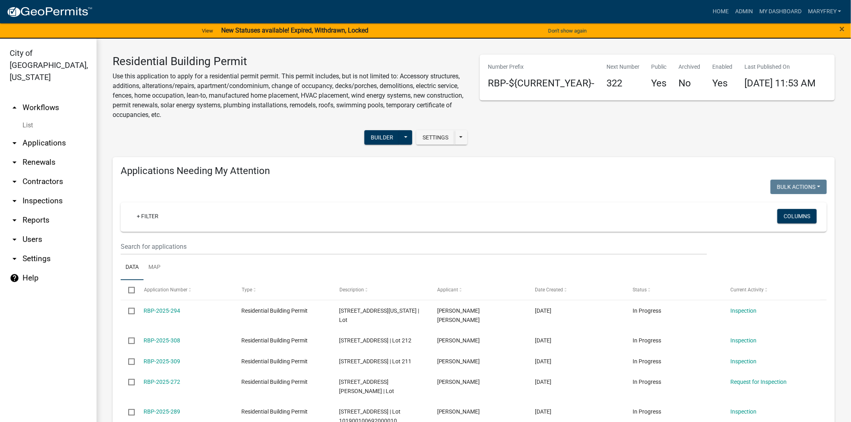
scroll to position [344, 0]
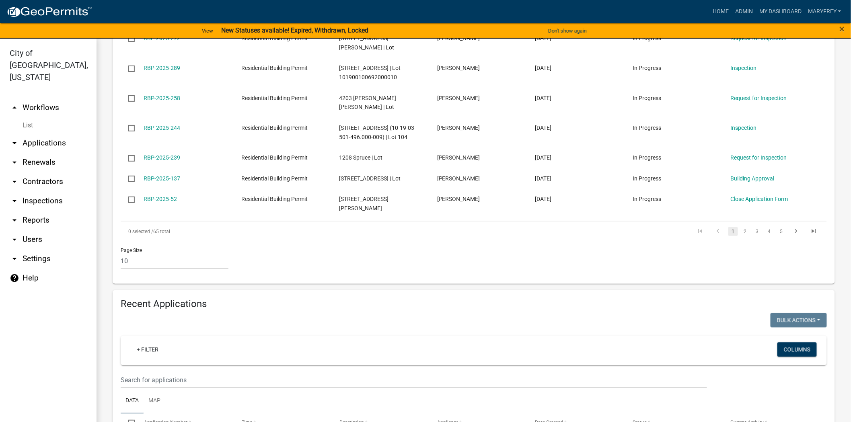
click at [34, 191] on link "arrow_drop_down Inspections" at bounding box center [48, 200] width 96 height 19
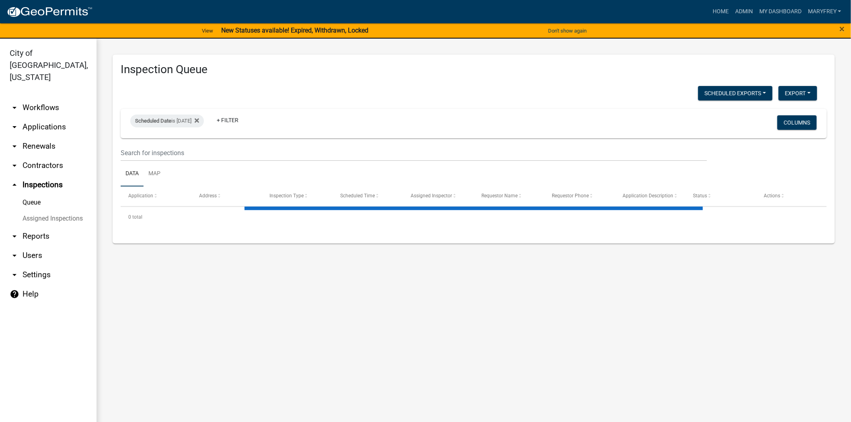
select select "3: 100"
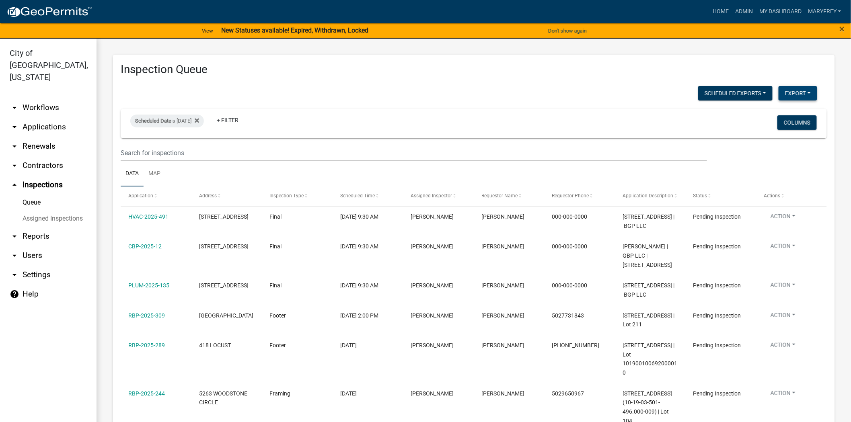
click at [790, 93] on button "Export" at bounding box center [797, 93] width 39 height 14
click at [761, 113] on button "Excel Format (.xlsx)" at bounding box center [779, 113] width 75 height 19
